Goal: Information Seeking & Learning: Learn about a topic

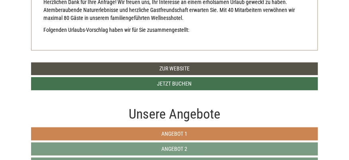
scroll to position [239, 0]
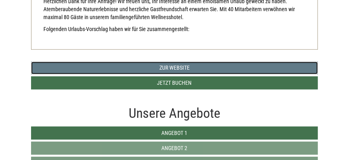
click at [177, 67] on link "Zur Website" at bounding box center [174, 68] width 287 height 13
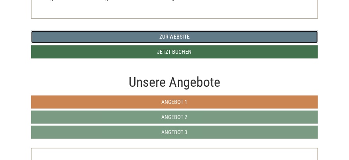
scroll to position [279, 0]
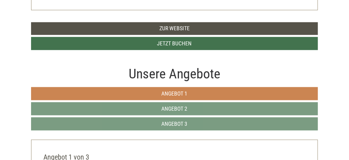
click at [173, 93] on span "Angebot 1" at bounding box center [175, 94] width 26 height 6
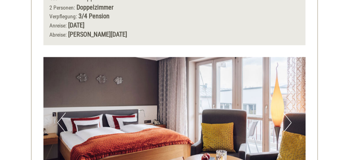
scroll to position [526, 0]
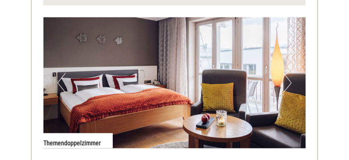
click at [291, 83] on button "Next" at bounding box center [288, 83] width 8 height 20
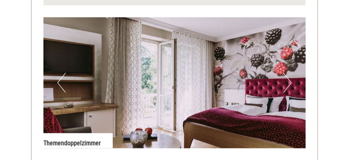
click at [291, 83] on button "Next" at bounding box center [288, 83] width 8 height 20
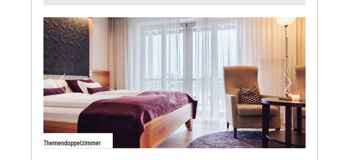
click at [291, 83] on button "Next" at bounding box center [288, 83] width 8 height 20
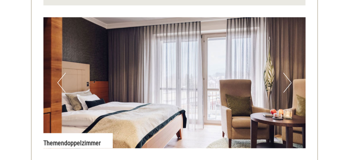
click at [291, 83] on button "Next" at bounding box center [288, 83] width 8 height 20
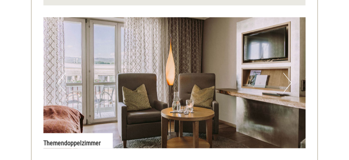
click at [288, 82] on button "Next" at bounding box center [288, 83] width 8 height 20
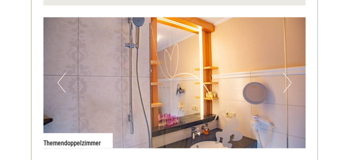
click at [288, 82] on button "Next" at bounding box center [288, 83] width 8 height 20
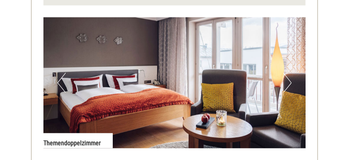
click at [289, 82] on button "Next" at bounding box center [288, 83] width 8 height 20
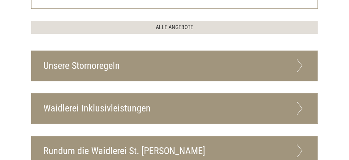
scroll to position [1010, 0]
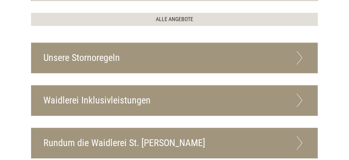
click at [300, 51] on icon at bounding box center [300, 58] width 12 height 14
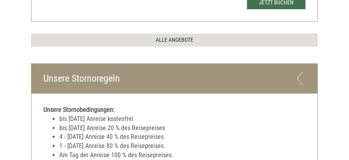
scroll to position [969, 0]
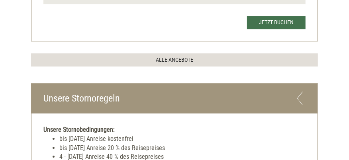
click at [299, 92] on icon at bounding box center [300, 99] width 12 height 14
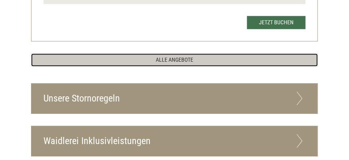
click at [172, 53] on link "ALLE ANGEBOTE" at bounding box center [174, 59] width 287 height 13
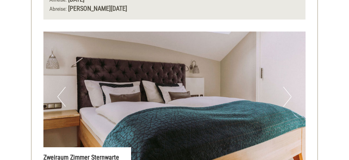
scroll to position [1124, 0]
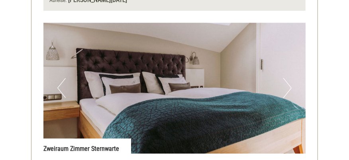
click at [291, 80] on button "Next" at bounding box center [288, 88] width 8 height 20
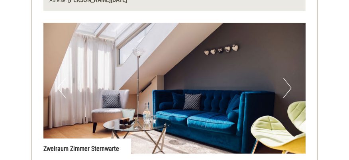
click at [291, 80] on button "Next" at bounding box center [288, 88] width 8 height 20
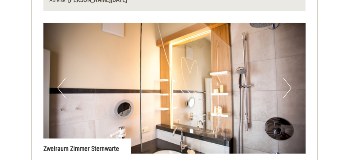
click at [291, 80] on button "Next" at bounding box center [288, 88] width 8 height 20
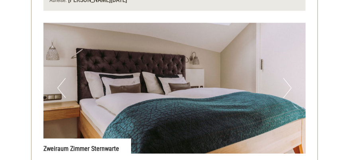
click at [291, 80] on button "Next" at bounding box center [288, 88] width 8 height 20
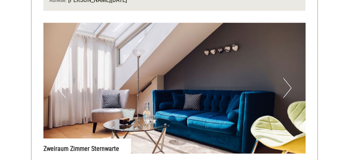
click at [291, 80] on button "Next" at bounding box center [288, 88] width 8 height 20
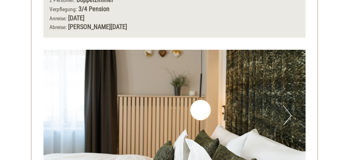
scroll to position [1723, 0]
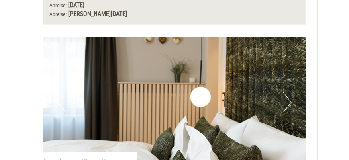
click at [287, 93] on button "Next" at bounding box center [288, 103] width 8 height 20
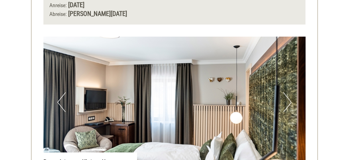
click at [290, 93] on button "Next" at bounding box center [288, 103] width 8 height 20
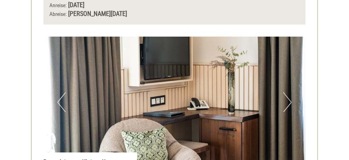
click at [290, 93] on button "Next" at bounding box center [288, 103] width 8 height 20
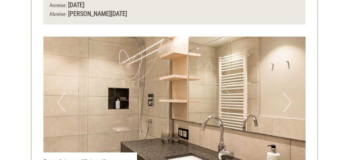
click at [290, 93] on button "Next" at bounding box center [288, 103] width 8 height 20
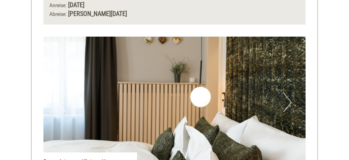
click at [290, 93] on button "Next" at bounding box center [288, 103] width 8 height 20
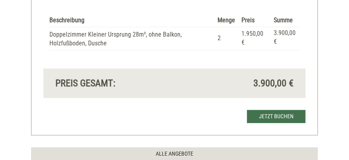
scroll to position [2122, 0]
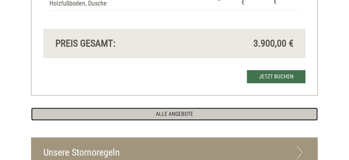
click at [175, 108] on link "ALLE ANGEBOTE" at bounding box center [174, 114] width 287 height 13
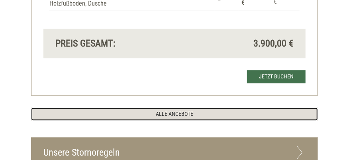
scroll to position [2201, 0]
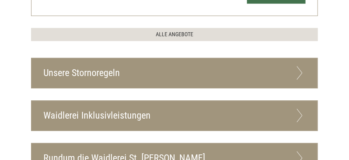
click at [105, 101] on div "Waidlerei Inklusivleistungen" at bounding box center [175, 116] width 286 height 30
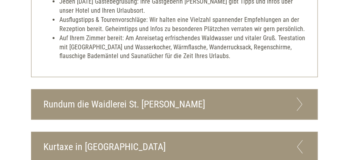
scroll to position [2560, 0]
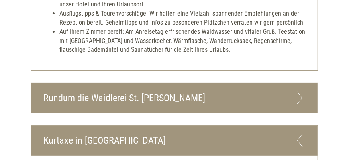
click at [299, 91] on icon at bounding box center [300, 98] width 12 height 14
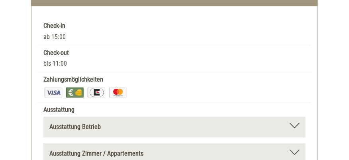
scroll to position [3079, 0]
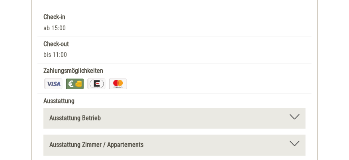
click at [87, 142] on b "Ausstattung Zimmer / Appartements" at bounding box center [96, 146] width 94 height 8
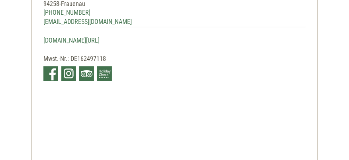
scroll to position [3279, 0]
